Goal: Information Seeking & Learning: Learn about a topic

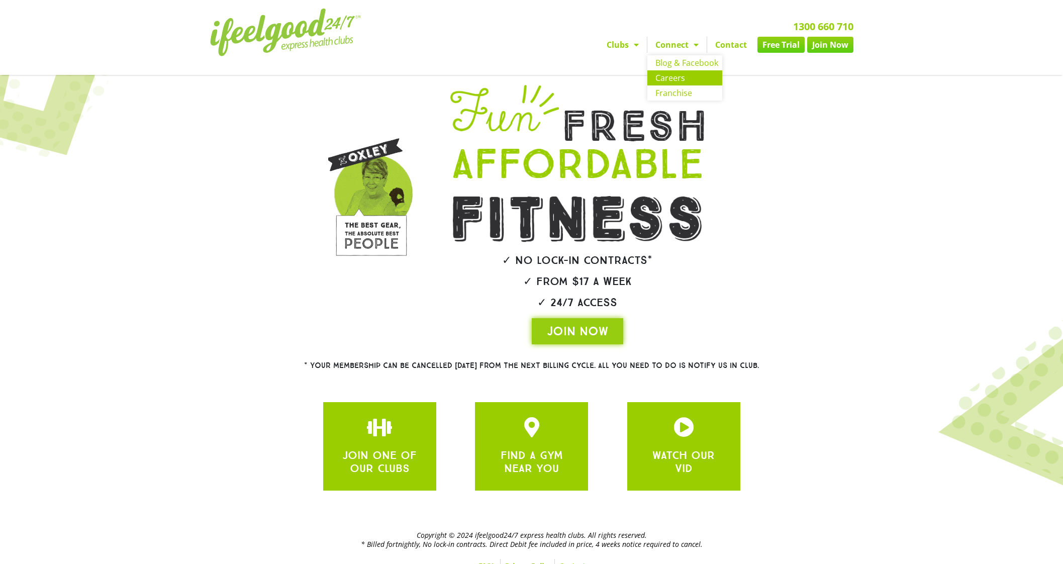
click at [675, 76] on link "Careers" at bounding box center [684, 77] width 75 height 15
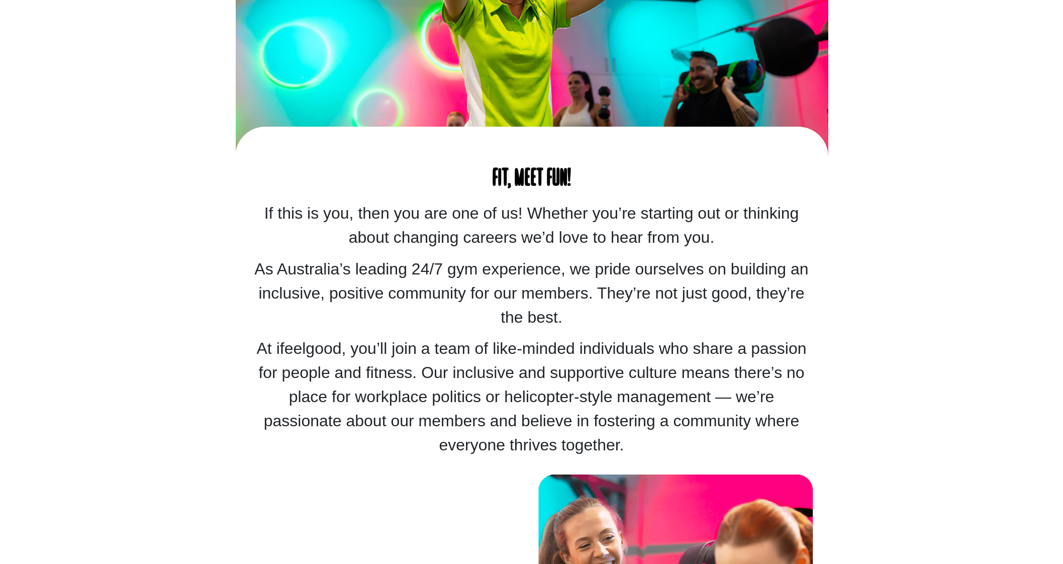
scroll to position [691, 0]
